Goal: Find specific page/section: Find specific page/section

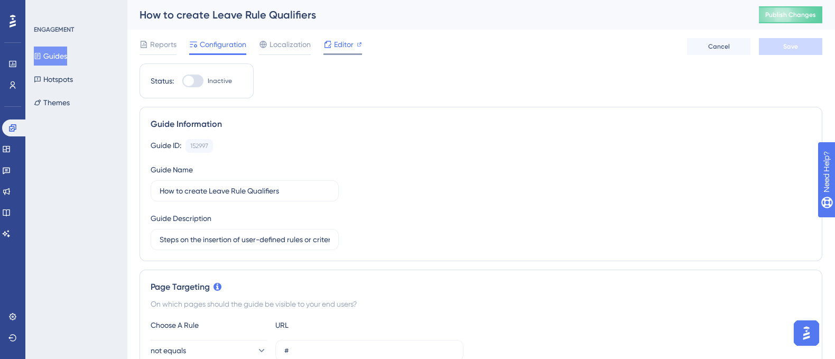
click at [345, 46] on span "Editor" at bounding box center [344, 44] width 20 height 13
